Goal: Transaction & Acquisition: Purchase product/service

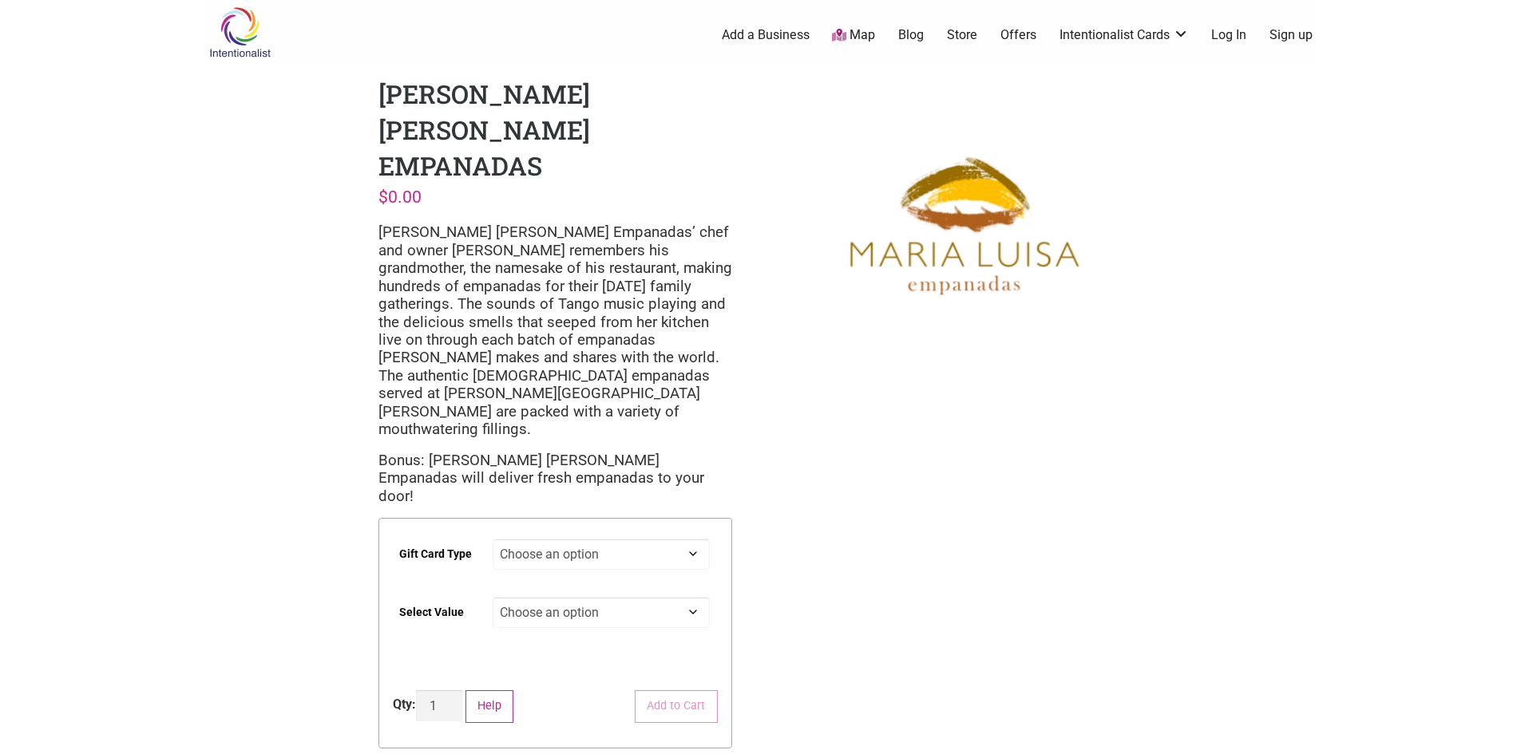
click at [658, 539] on select "Choose an option Digital" at bounding box center [600, 554] width 217 height 31
select select "Digital"
click at [492, 539] on select "Choose an option Digital" at bounding box center [600, 554] width 217 height 31
click at [599, 597] on select "Choose an option $25 $50 $100 $200 $500" at bounding box center [600, 612] width 217 height 31
click at [492, 597] on select "Choose an option $25 $50 $100 $200 $500" at bounding box center [600, 612] width 217 height 31
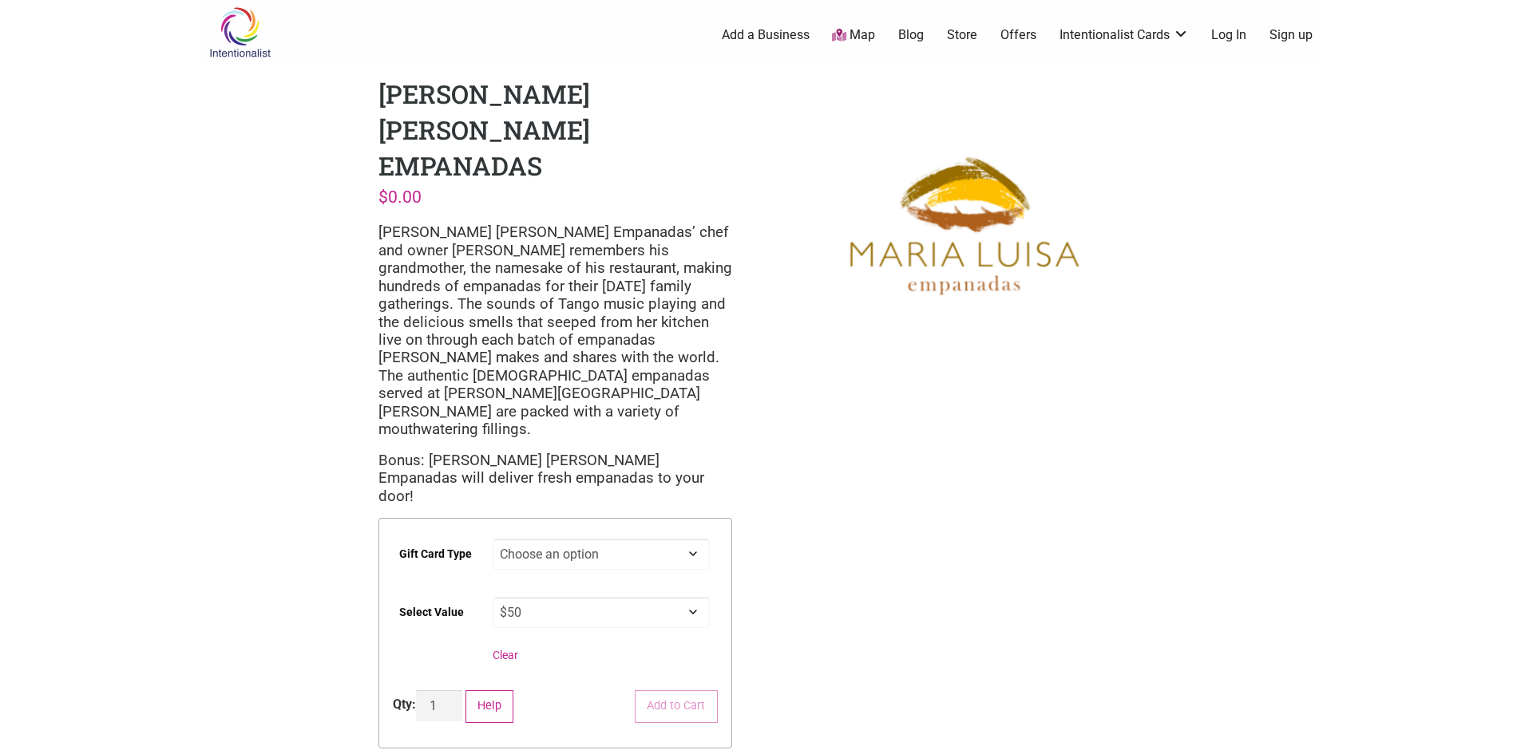
select select "$50"
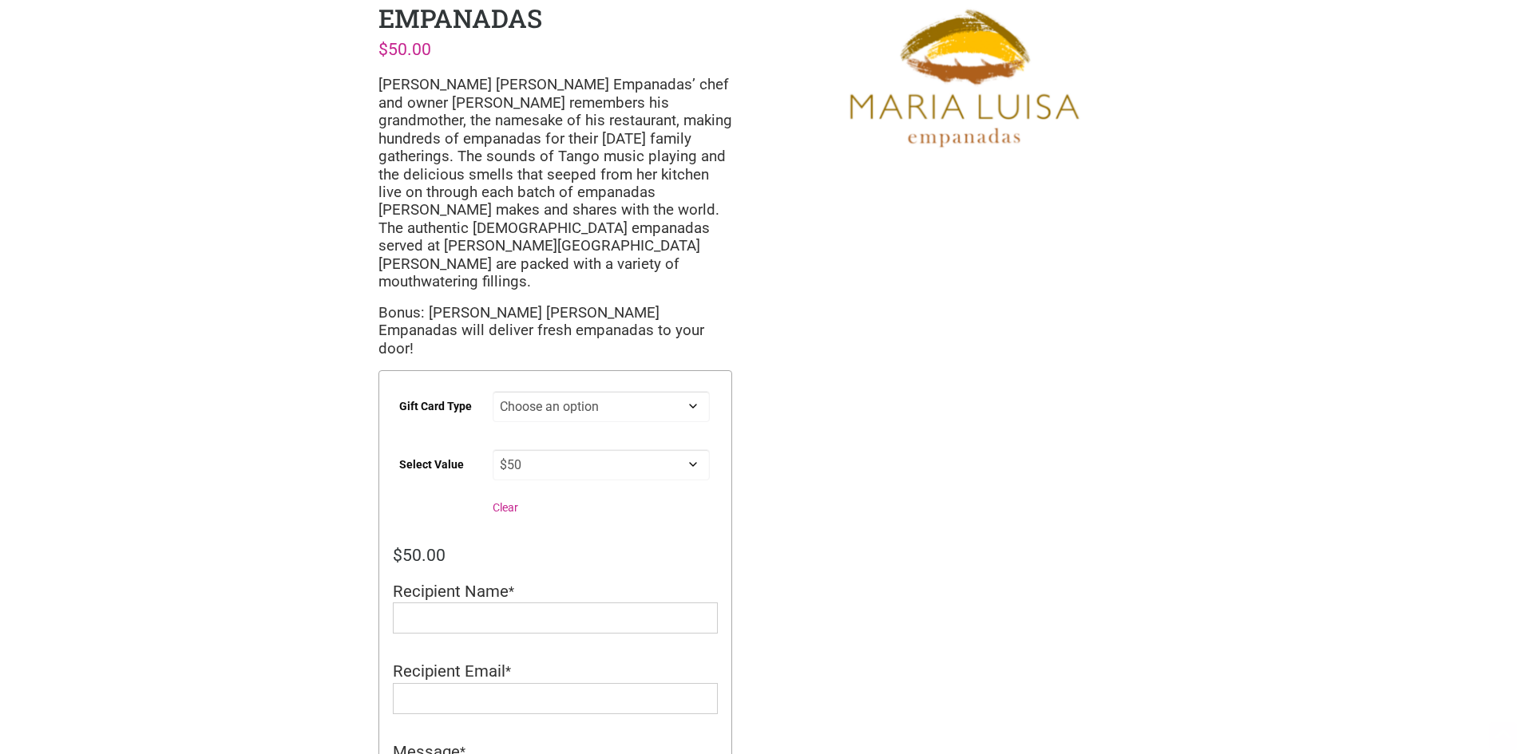
scroll to position [160, 0]
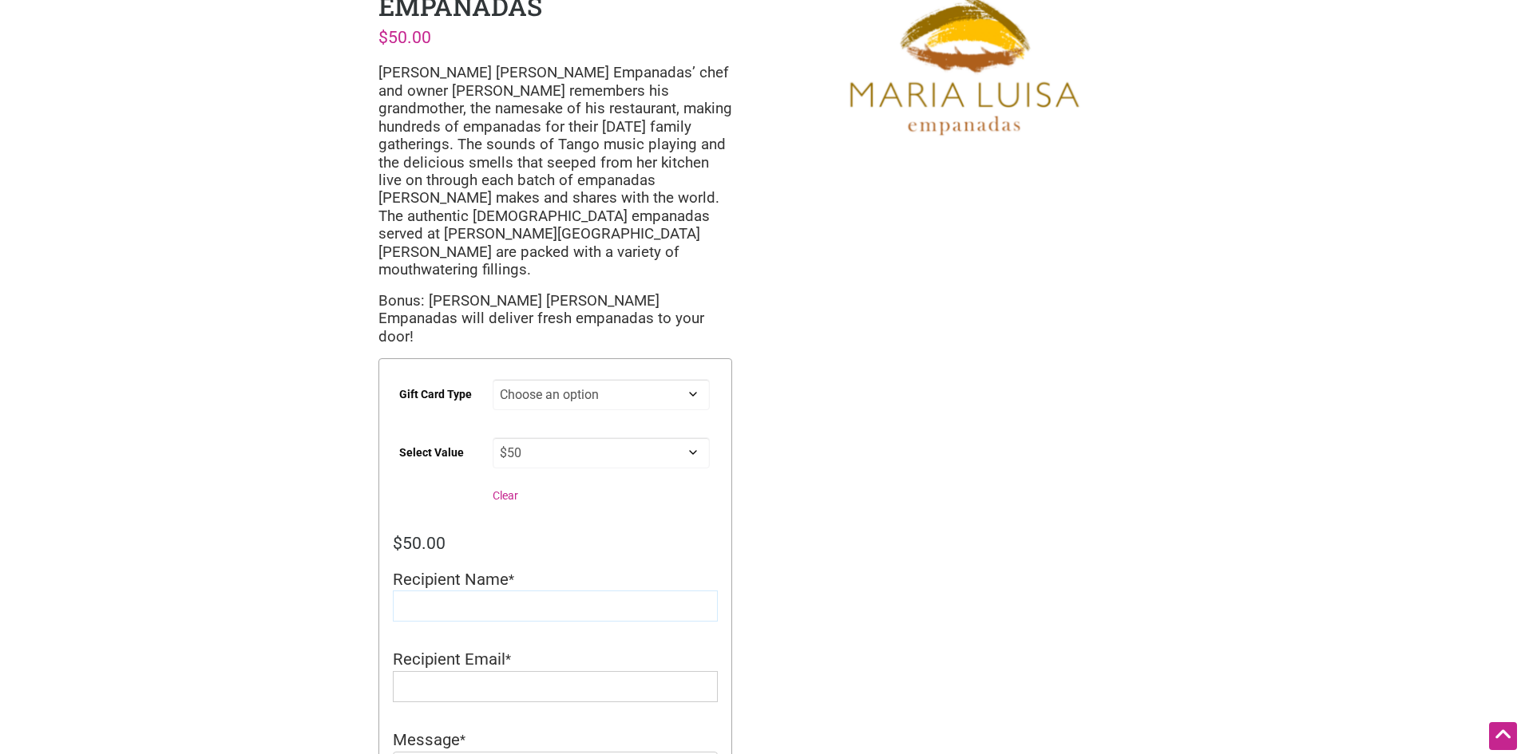
click at [545, 591] on input "Recipient Name" at bounding box center [555, 606] width 325 height 31
type input "[PERSON_NAME]"
click at [506, 671] on input "Recipient Email" at bounding box center [555, 686] width 325 height 31
type input "[EMAIL_ADDRESS][DOMAIN_NAME]"
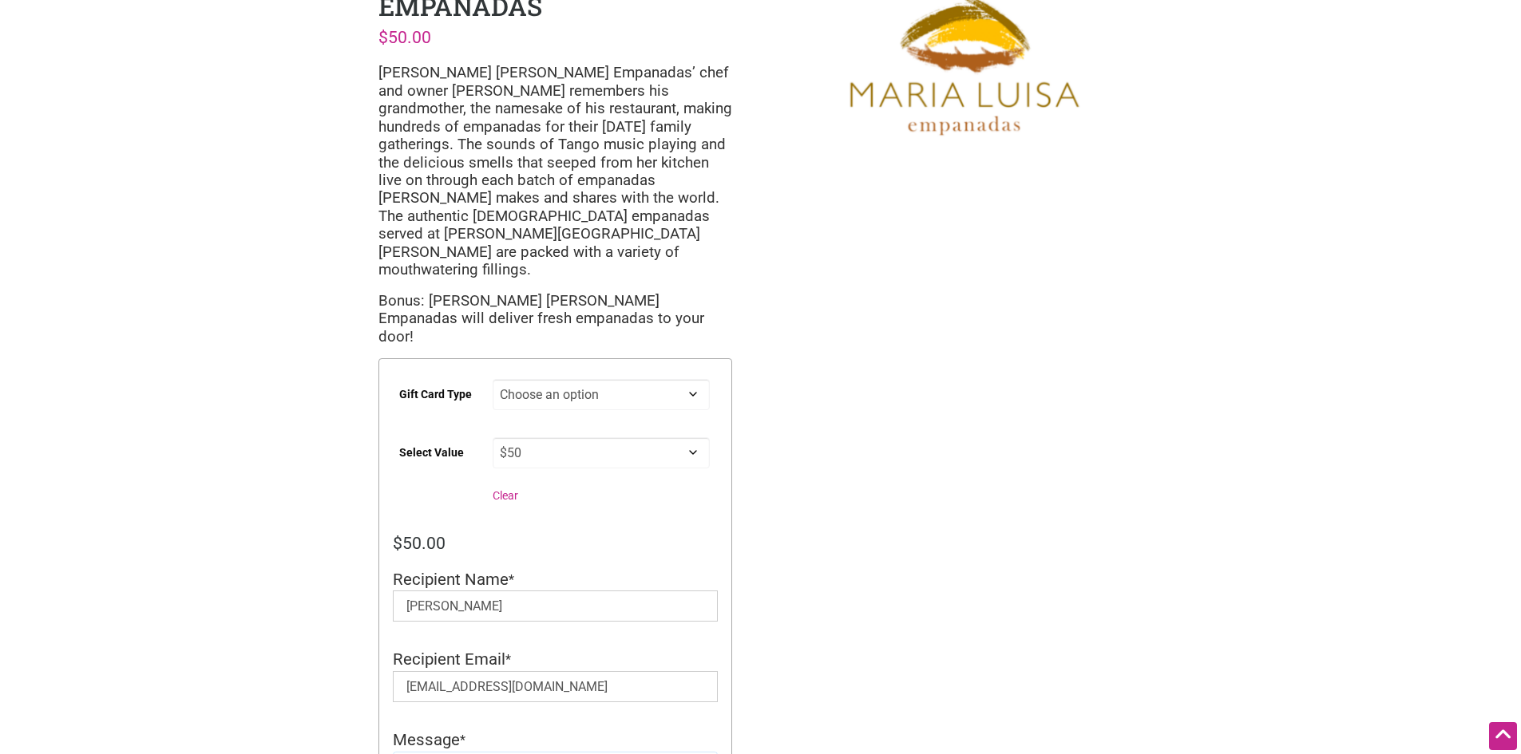
type textarea "m"
drag, startPoint x: 464, startPoint y: 655, endPoint x: 294, endPoint y: 606, distance: 177.1
click at [297, 615] on div "Intentionalist Spend like it matters 0 Add a Business Map Blog Store Offers Int…" at bounding box center [760, 602] width 1117 height 1525
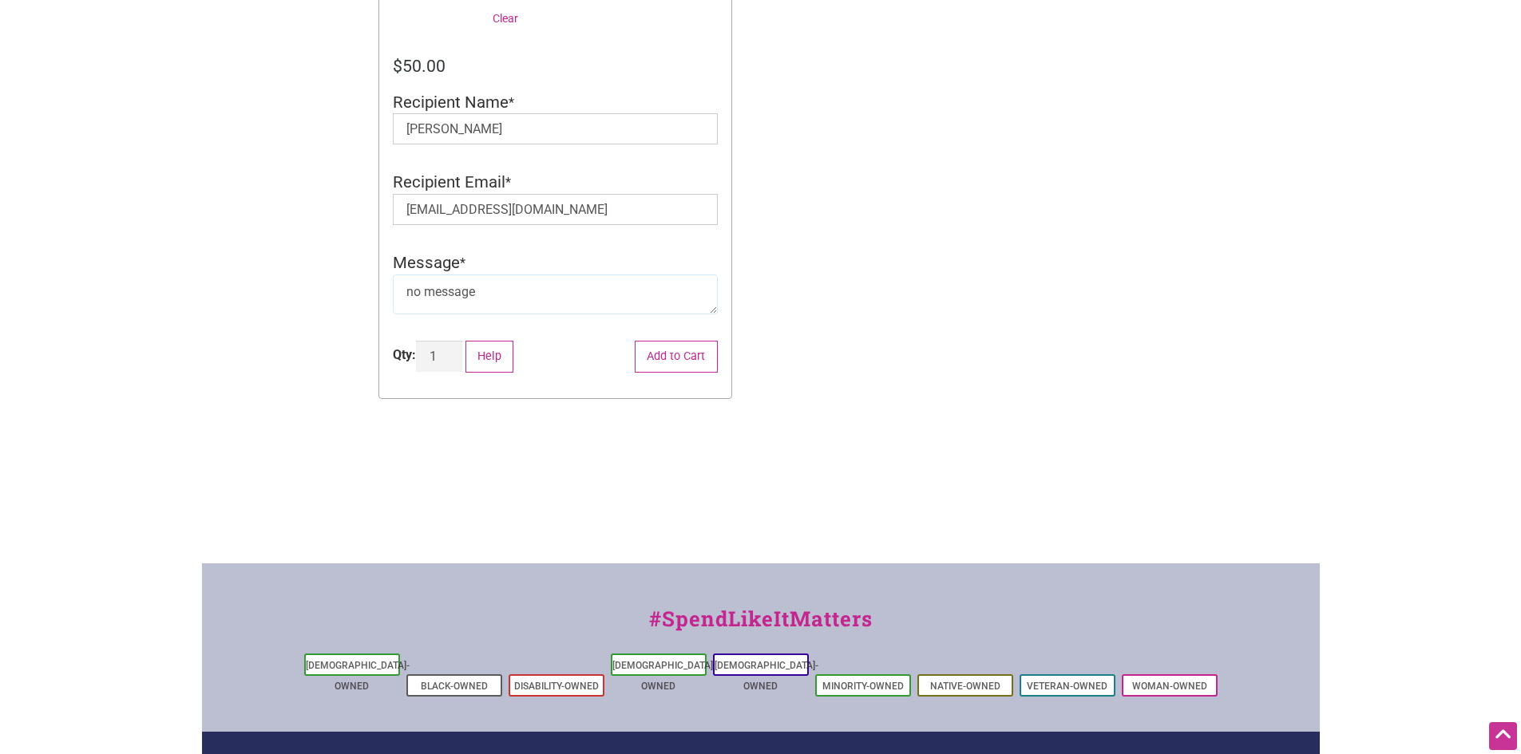
scroll to position [639, 0]
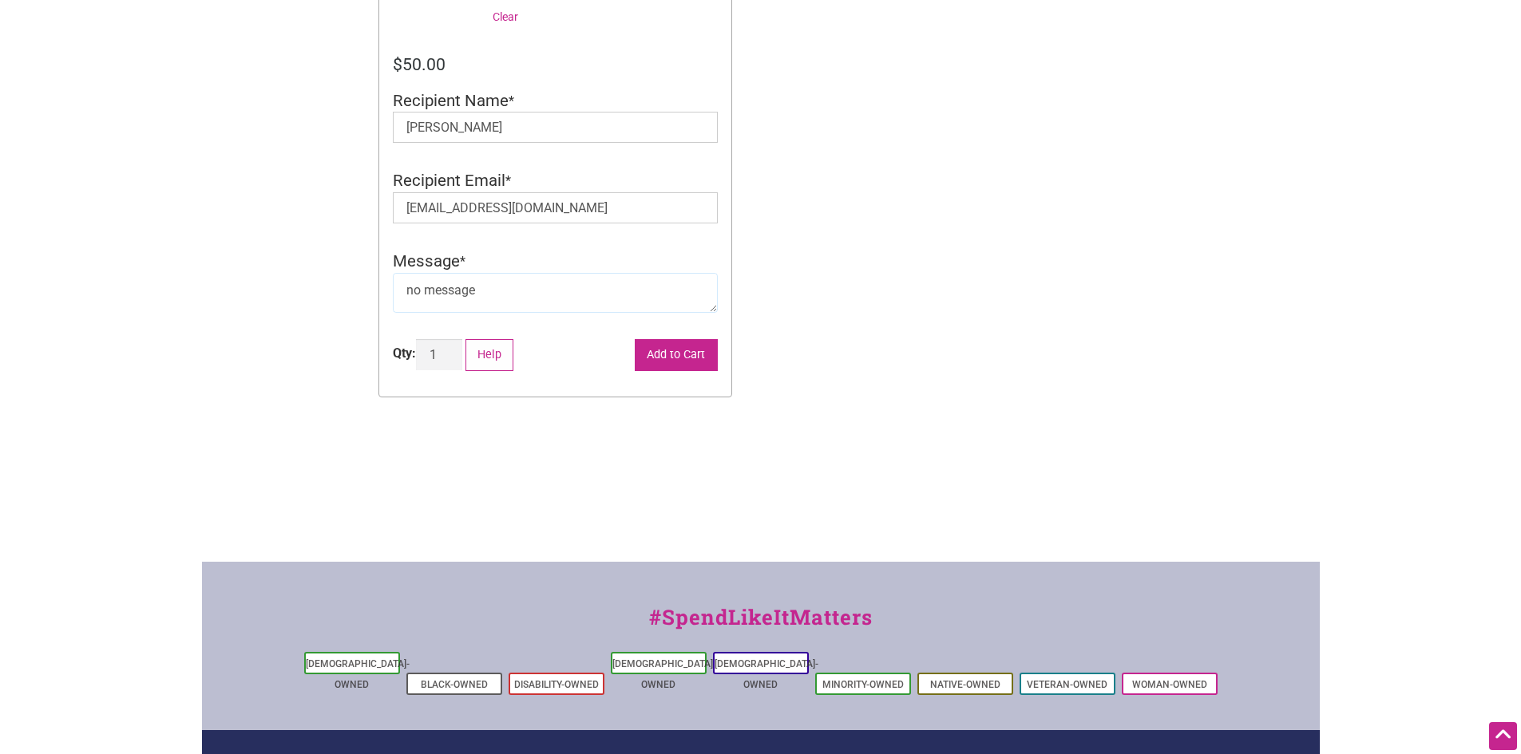
type textarea "no message"
click at [673, 339] on button "Add to Cart" at bounding box center [676, 355] width 83 height 33
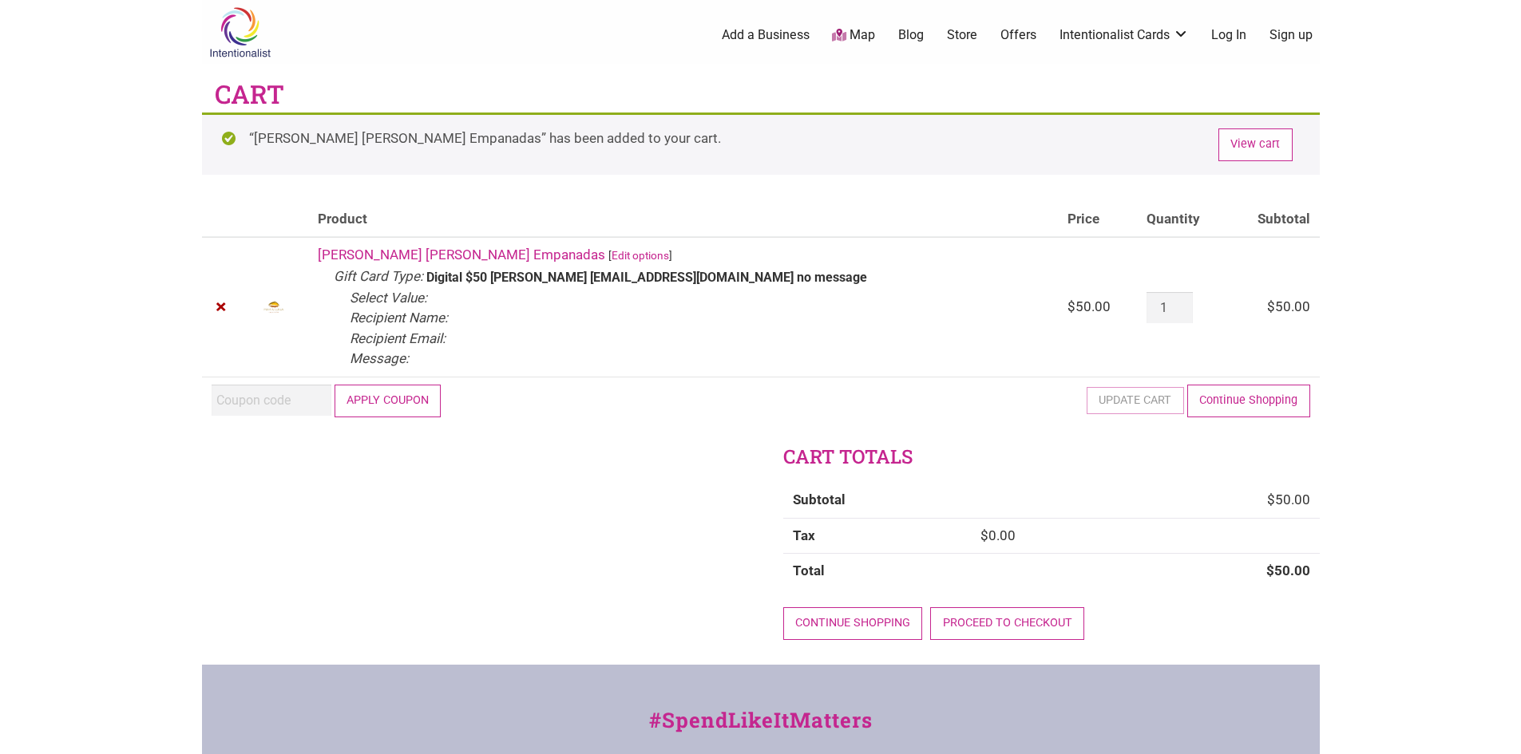
click at [420, 399] on button "Apply coupon" at bounding box center [387, 401] width 107 height 33
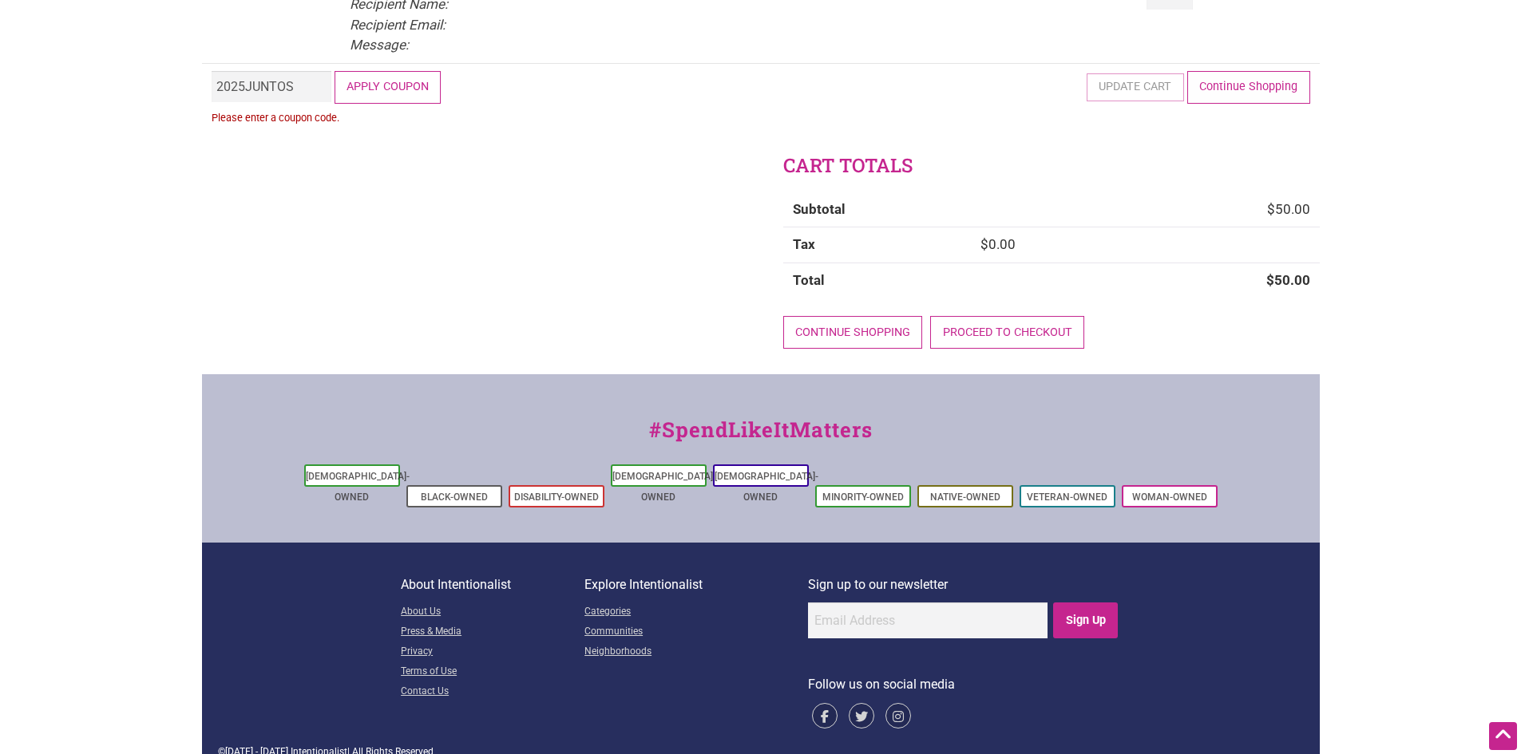
scroll to position [202, 0]
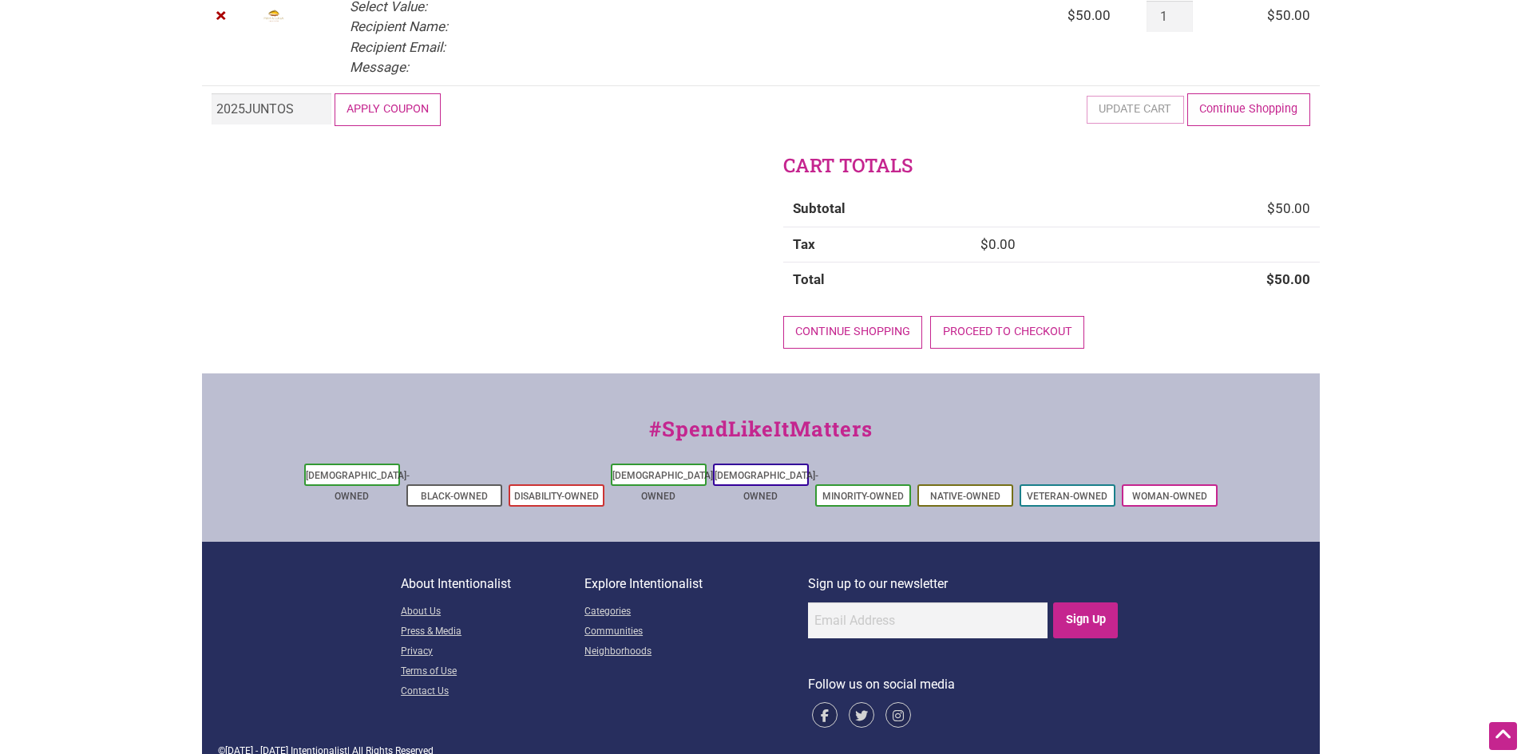
type input "2025JUNTOS"
click at [355, 121] on button "Apply coupon" at bounding box center [387, 109] width 107 height 33
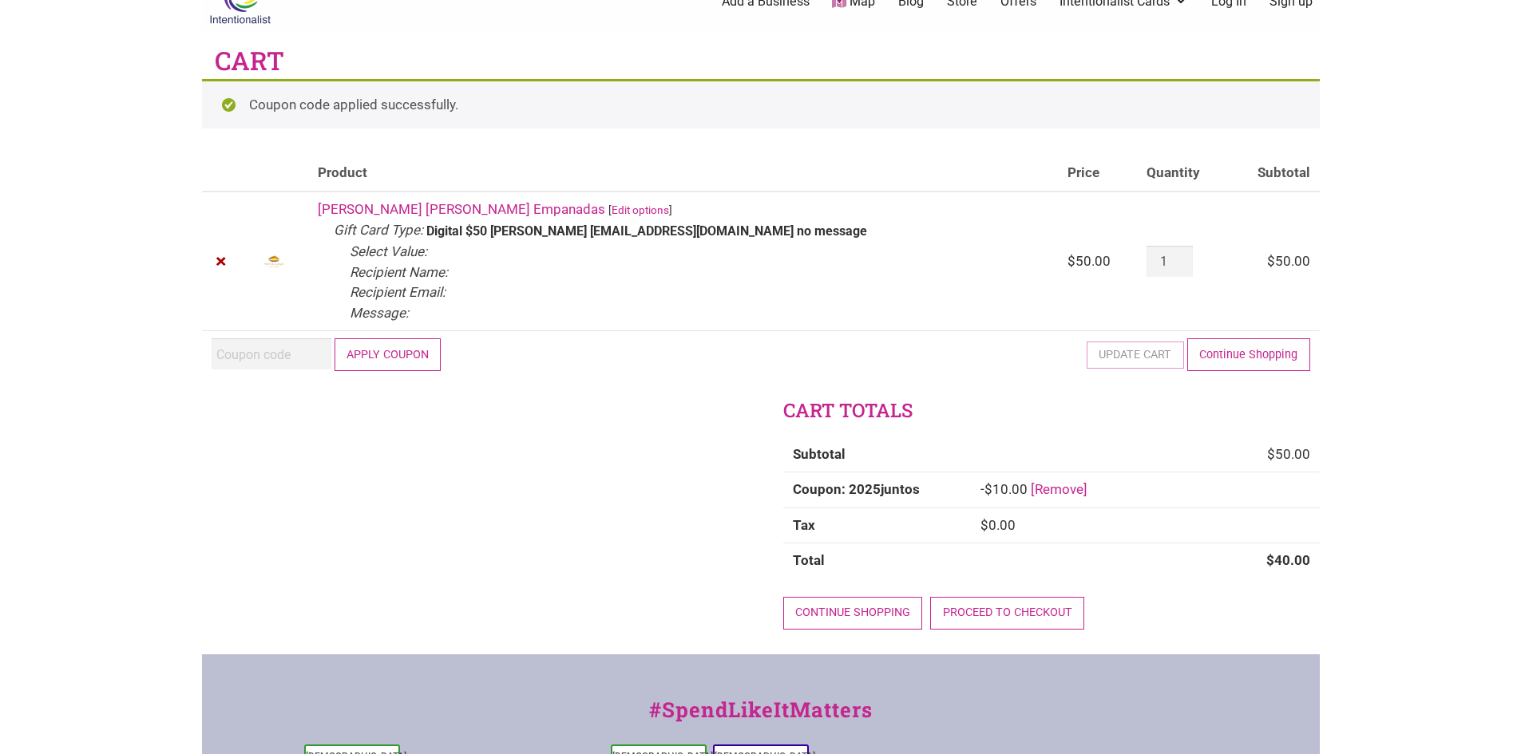
scroll to position [33, 0]
click at [1031, 621] on link "Proceed to checkout" at bounding box center [1007, 614] width 154 height 33
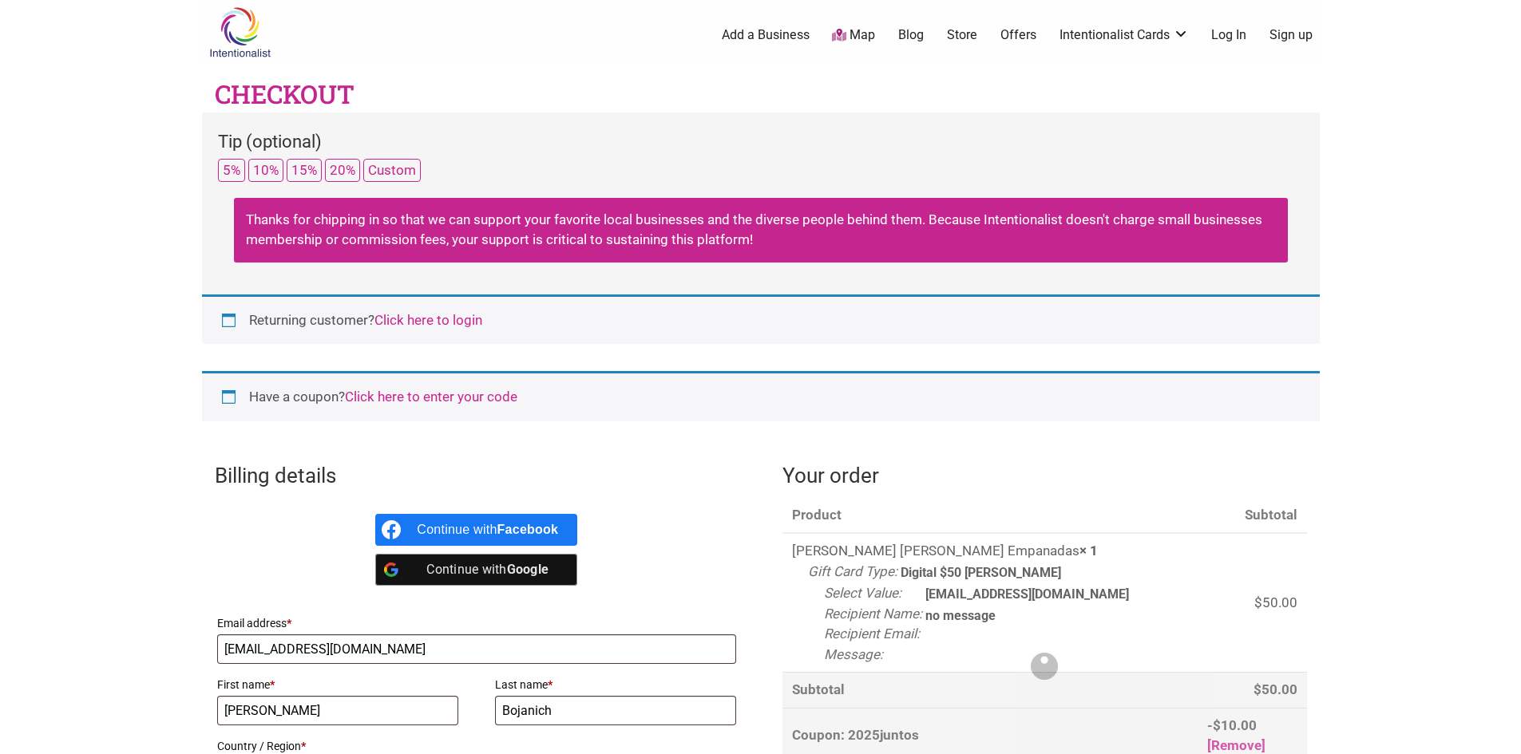
select select "WA"
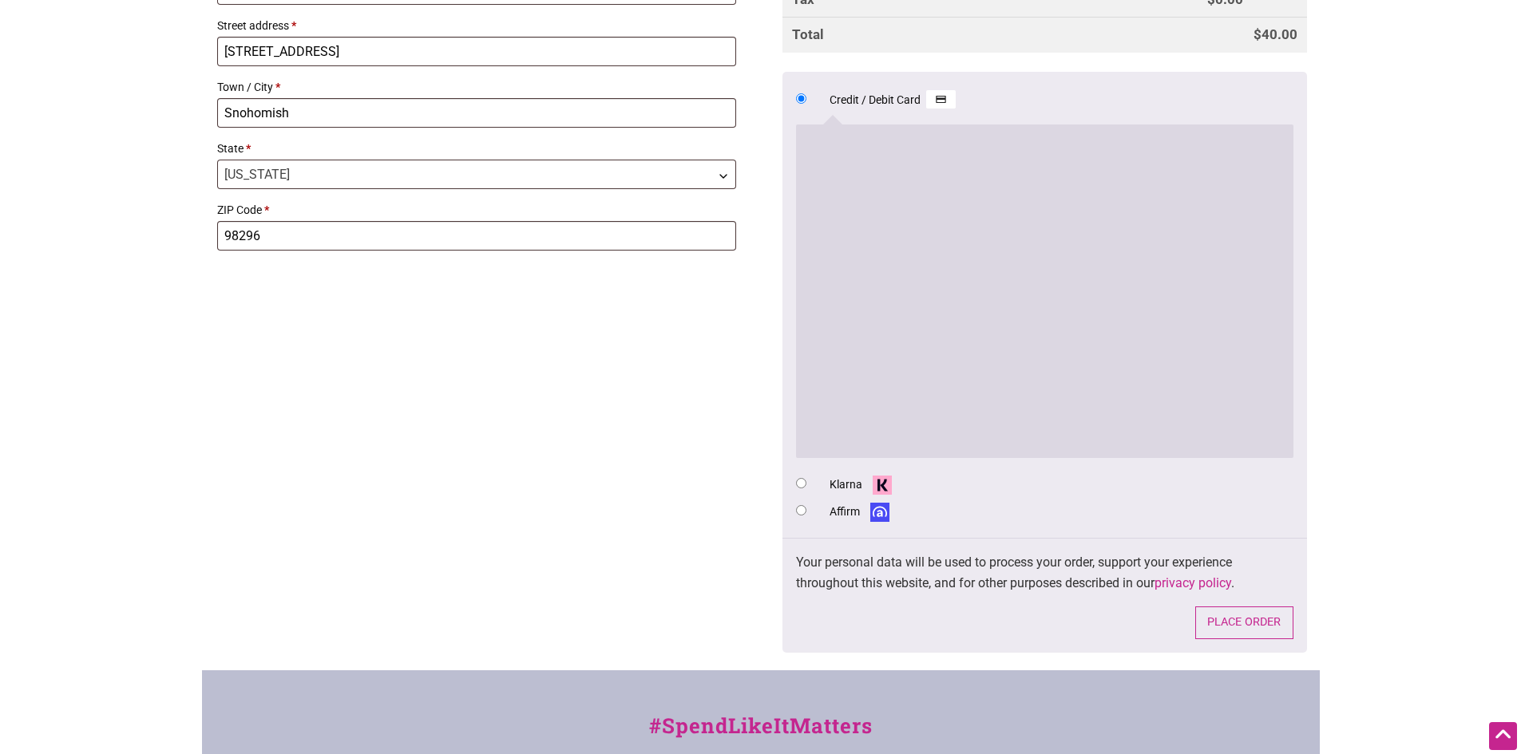
scroll to position [958, 0]
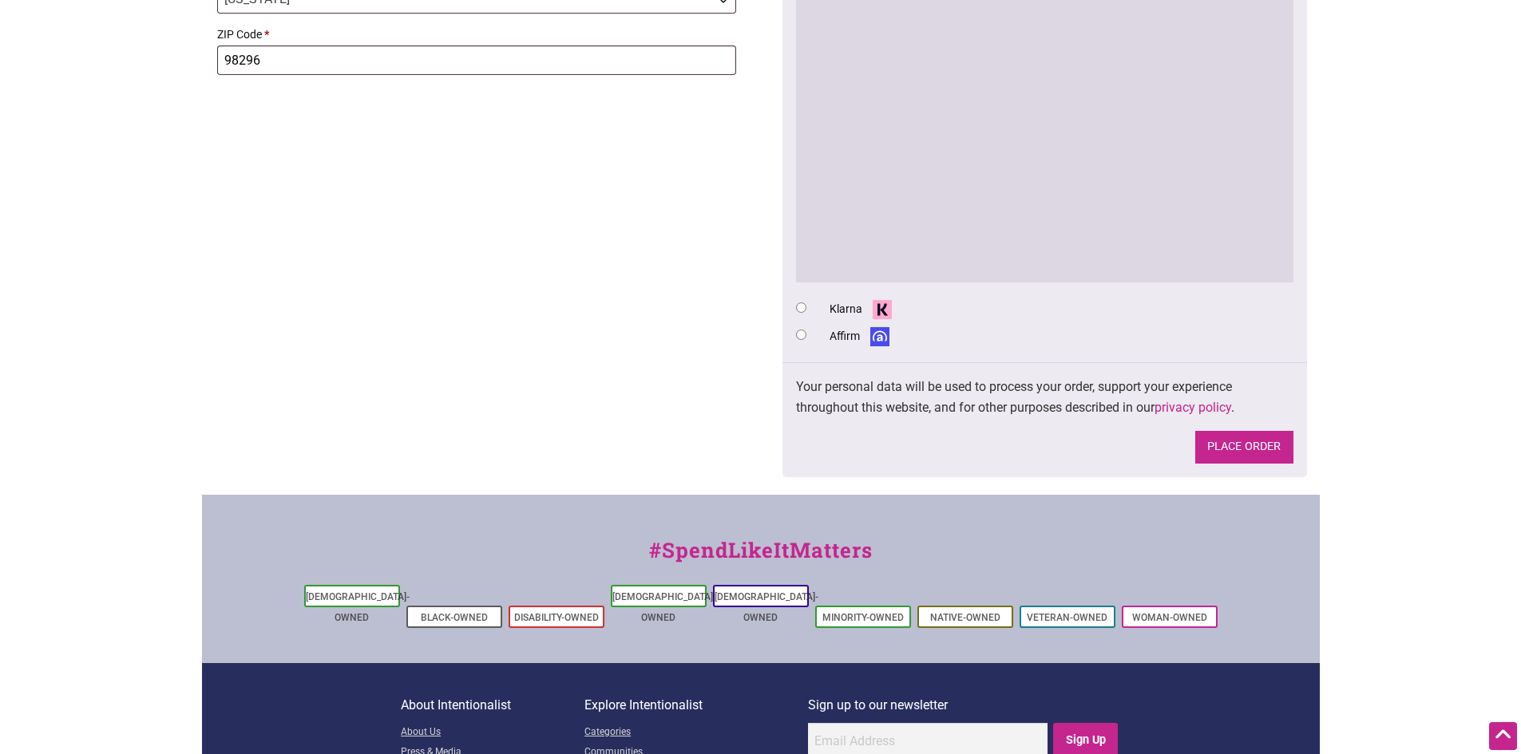
click at [1232, 454] on button "Place order" at bounding box center [1244, 447] width 98 height 33
